Goal: Task Accomplishment & Management: Manage account settings

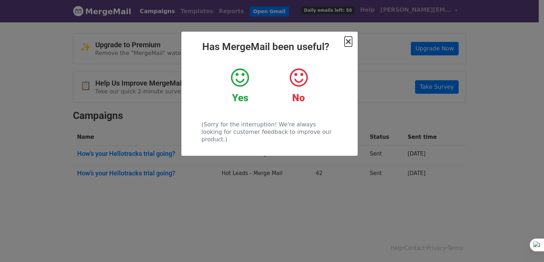
click at [347, 41] on span "×" at bounding box center [348, 42] width 7 height 10
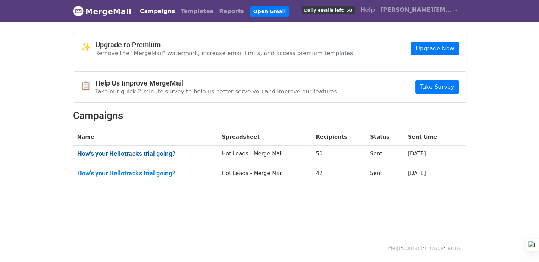
click at [147, 150] on link "How’s your Hellotracks trial going?" at bounding box center [145, 154] width 136 height 8
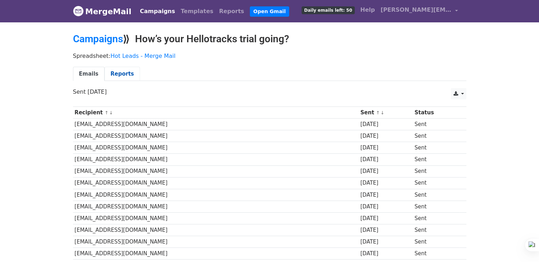
click at [117, 73] on link "Reports" at bounding box center [122, 74] width 35 height 15
